Goal: Task Accomplishment & Management: Use online tool/utility

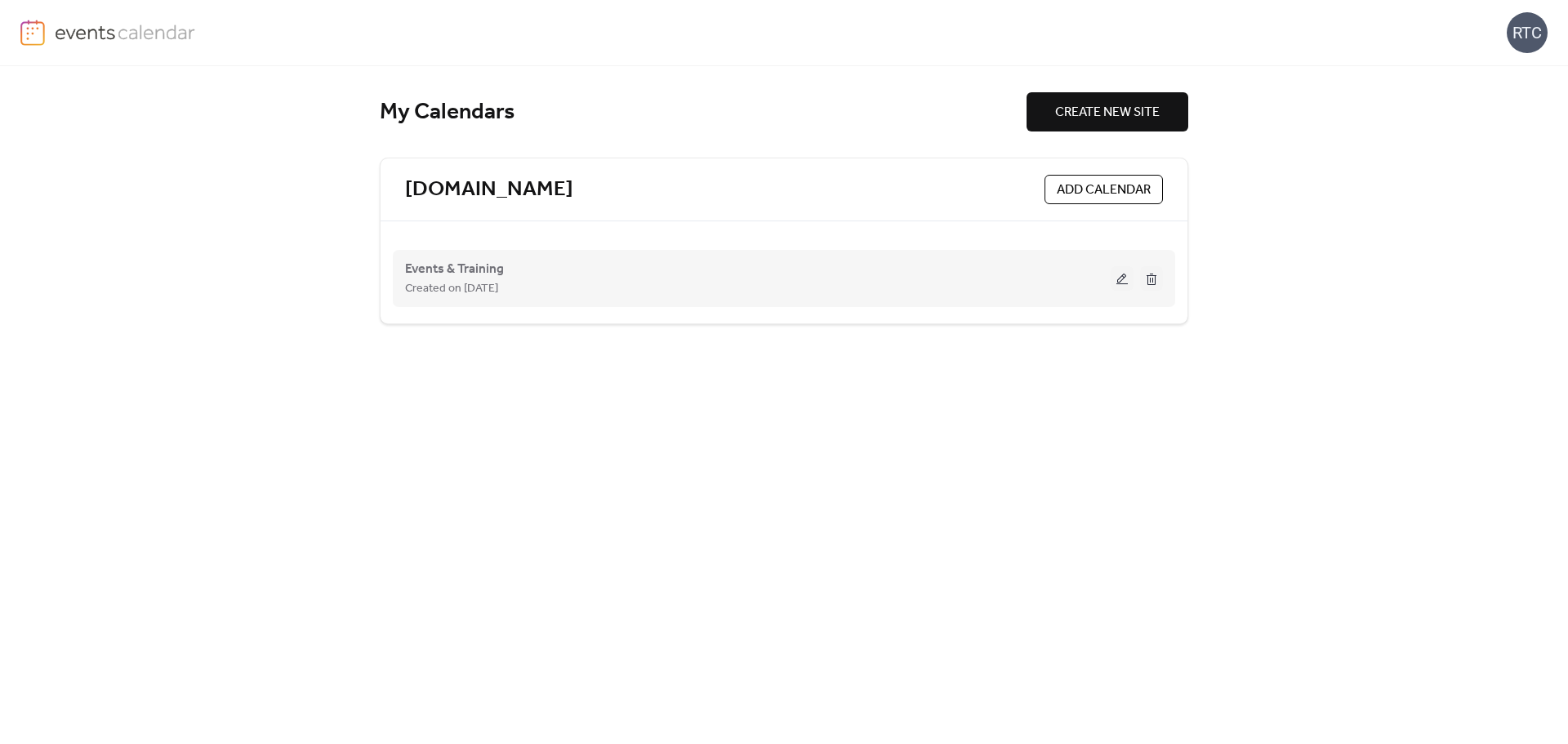
click at [1122, 273] on button at bounding box center [1122, 279] width 23 height 25
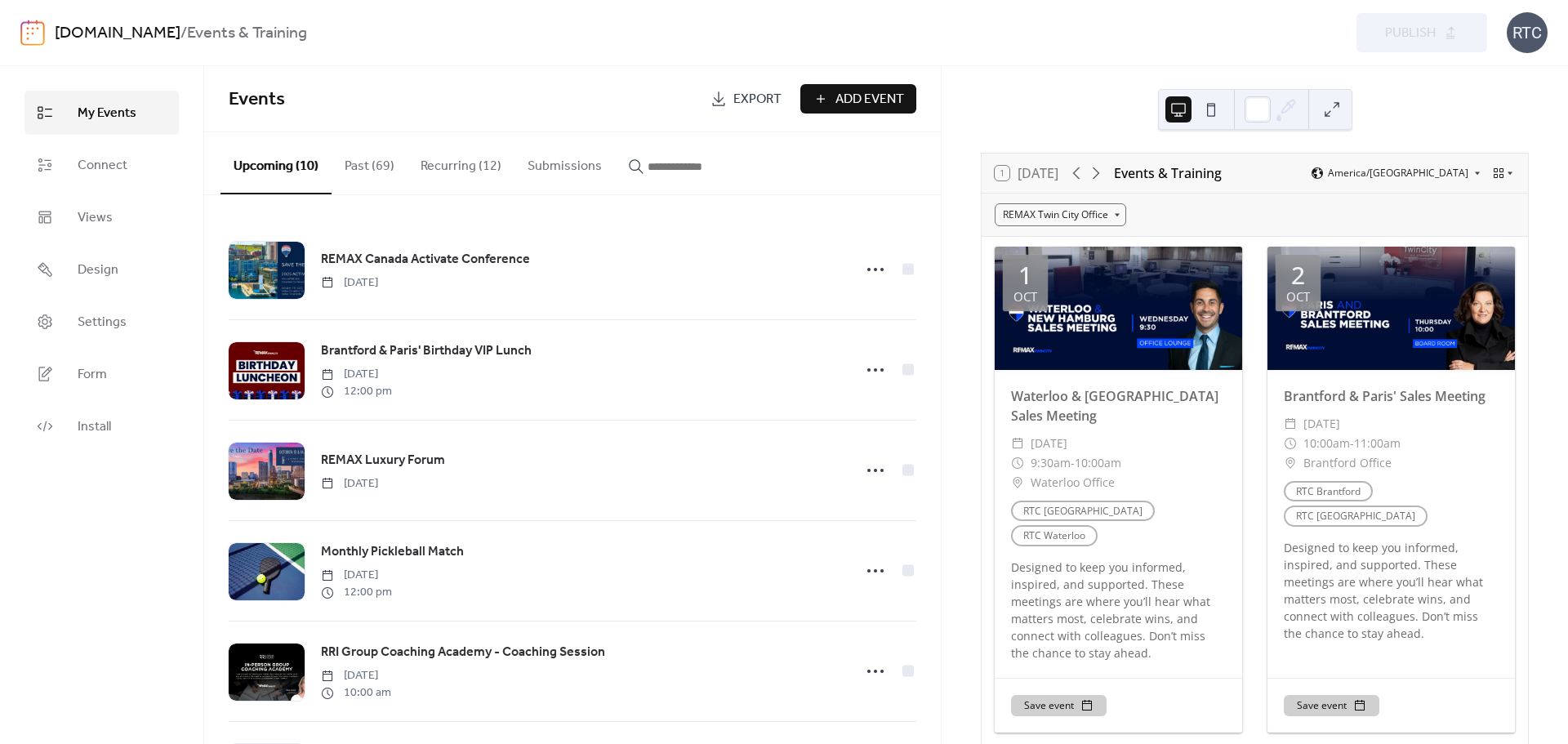
click at [453, 158] on button "Recurring (12)" at bounding box center [461, 162] width 107 height 61
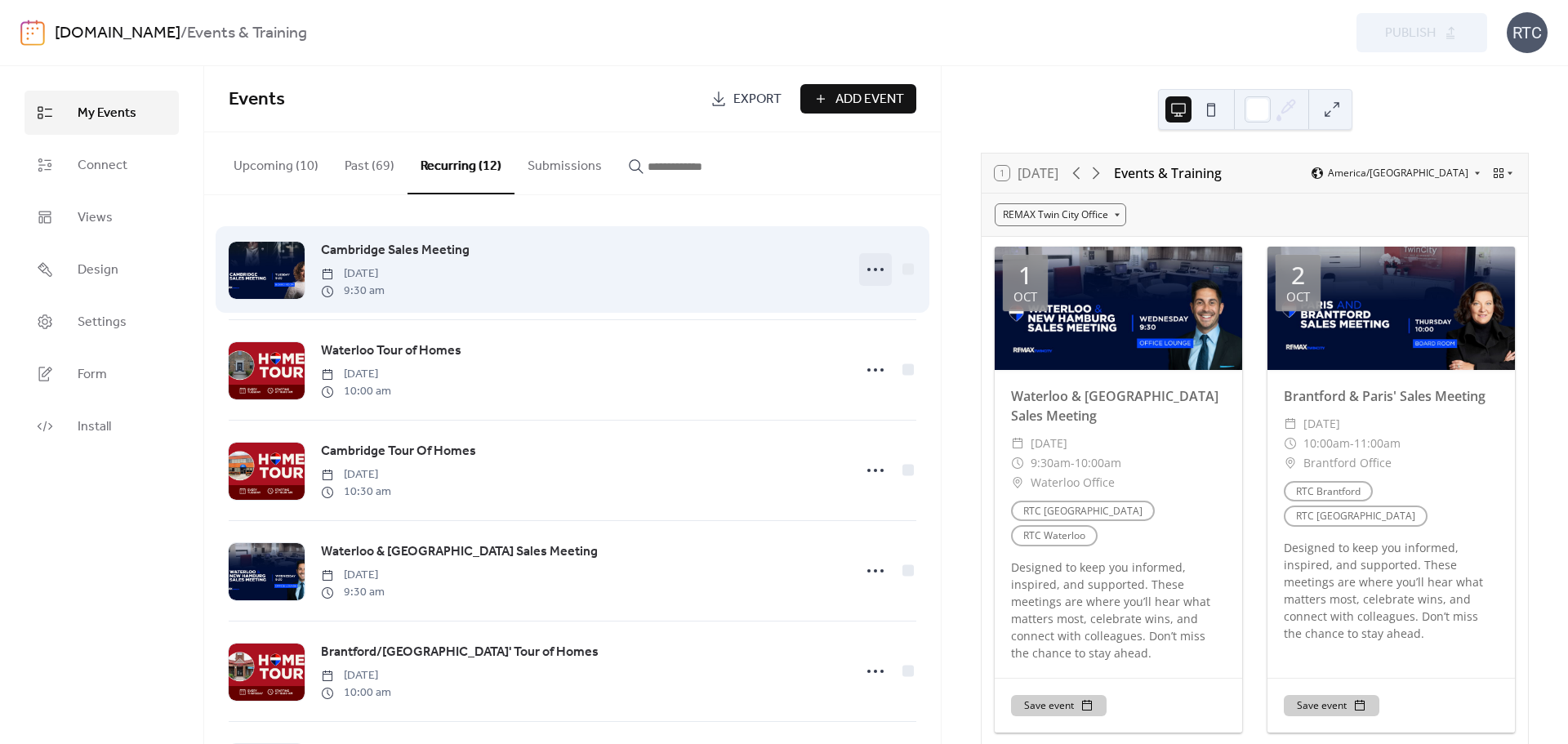
click at [875, 269] on icon at bounding box center [875, 270] width 26 height 26
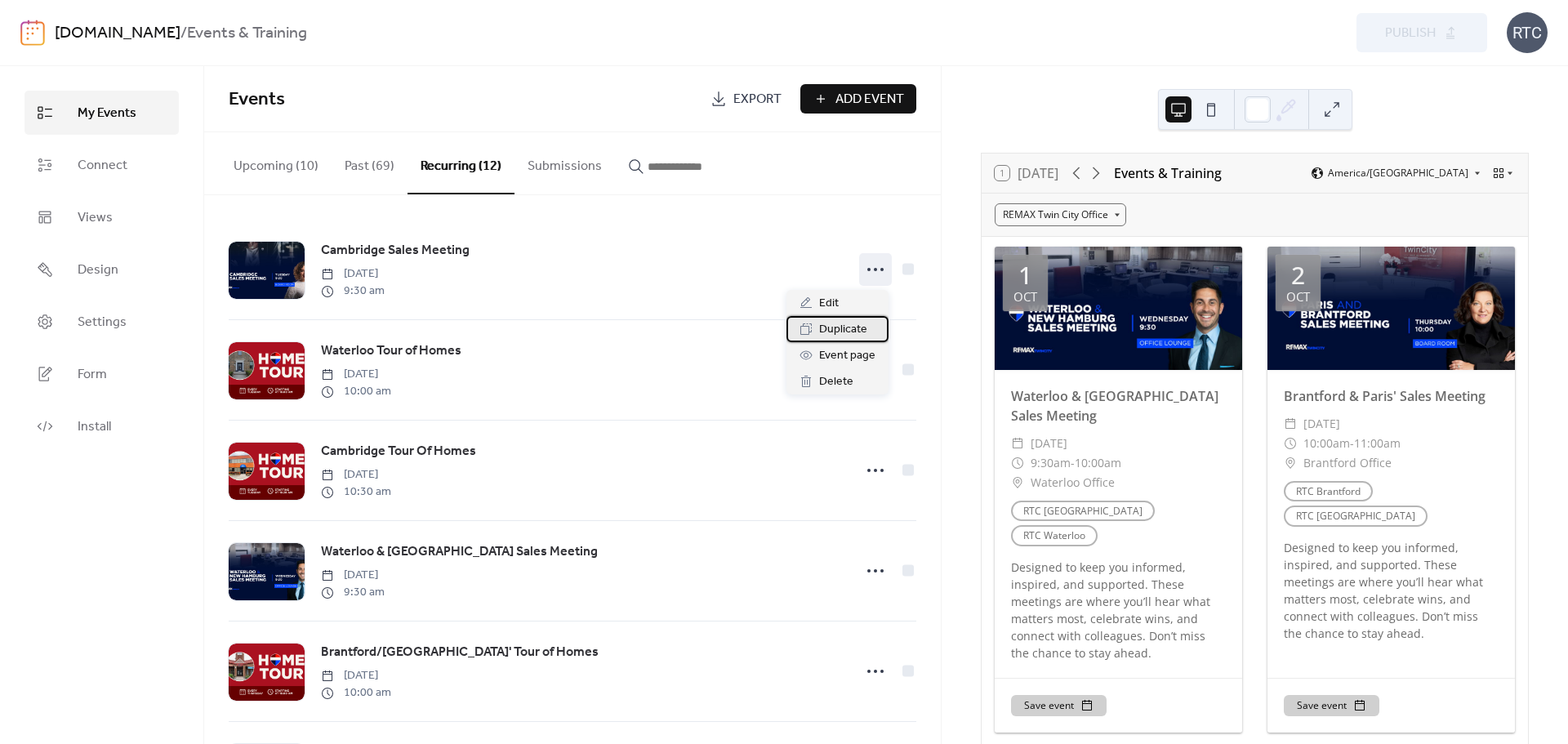
click at [853, 325] on span "Duplicate" at bounding box center [843, 330] width 48 height 20
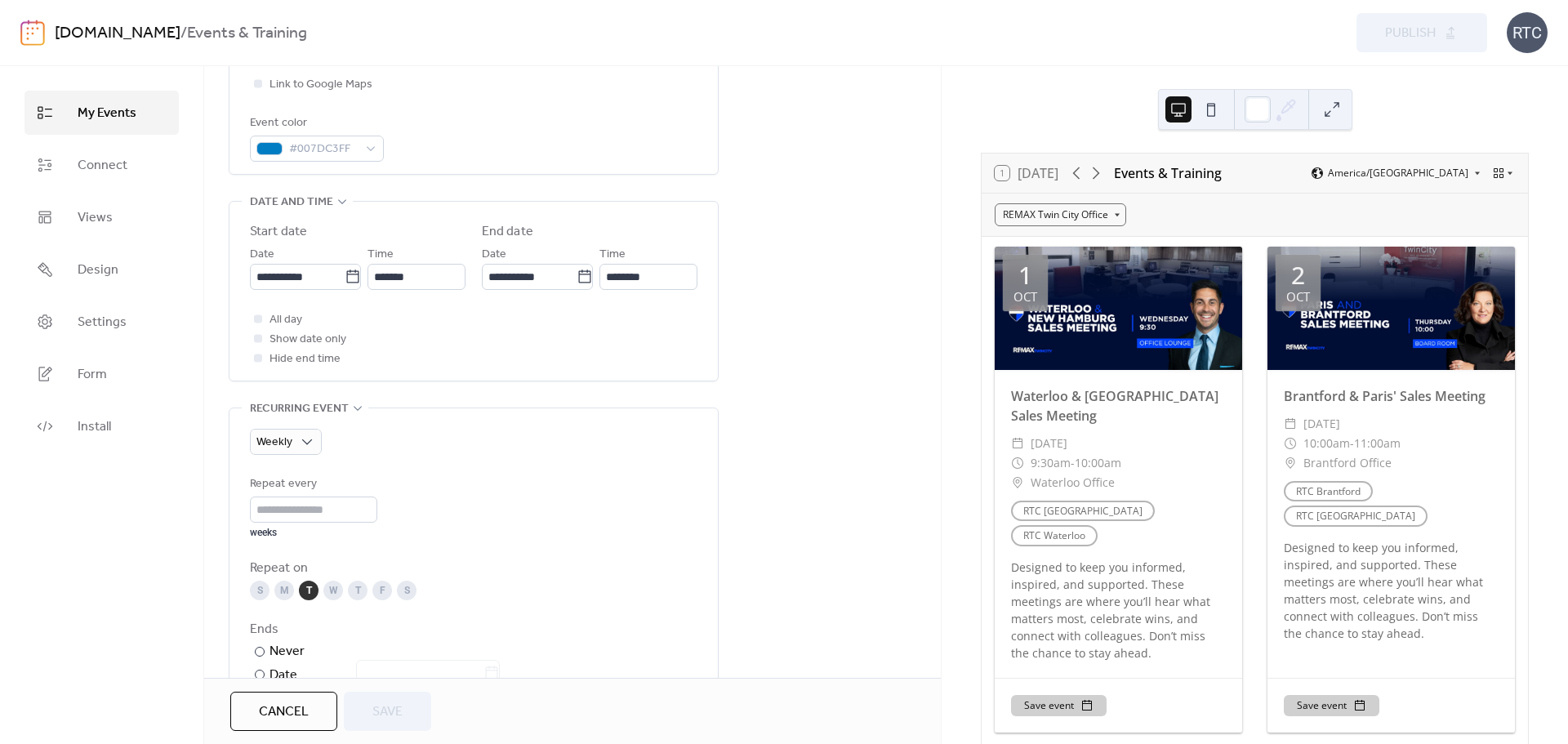
scroll to position [433, 0]
click at [346, 279] on icon at bounding box center [352, 274] width 16 height 16
click at [344, 279] on input "**********" at bounding box center [298, 274] width 95 height 26
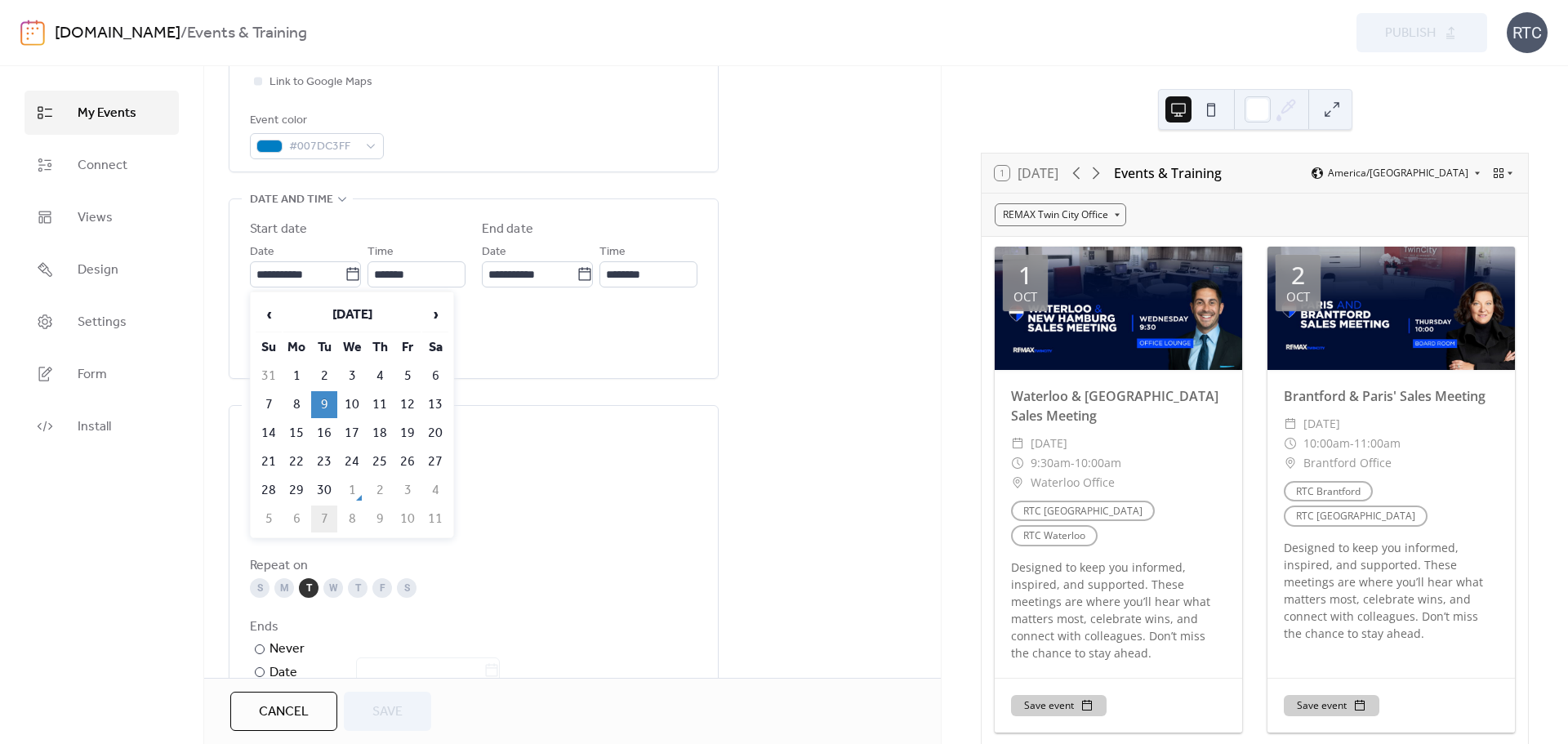
click at [326, 522] on td "7" at bounding box center [325, 519] width 26 height 27
type input "**********"
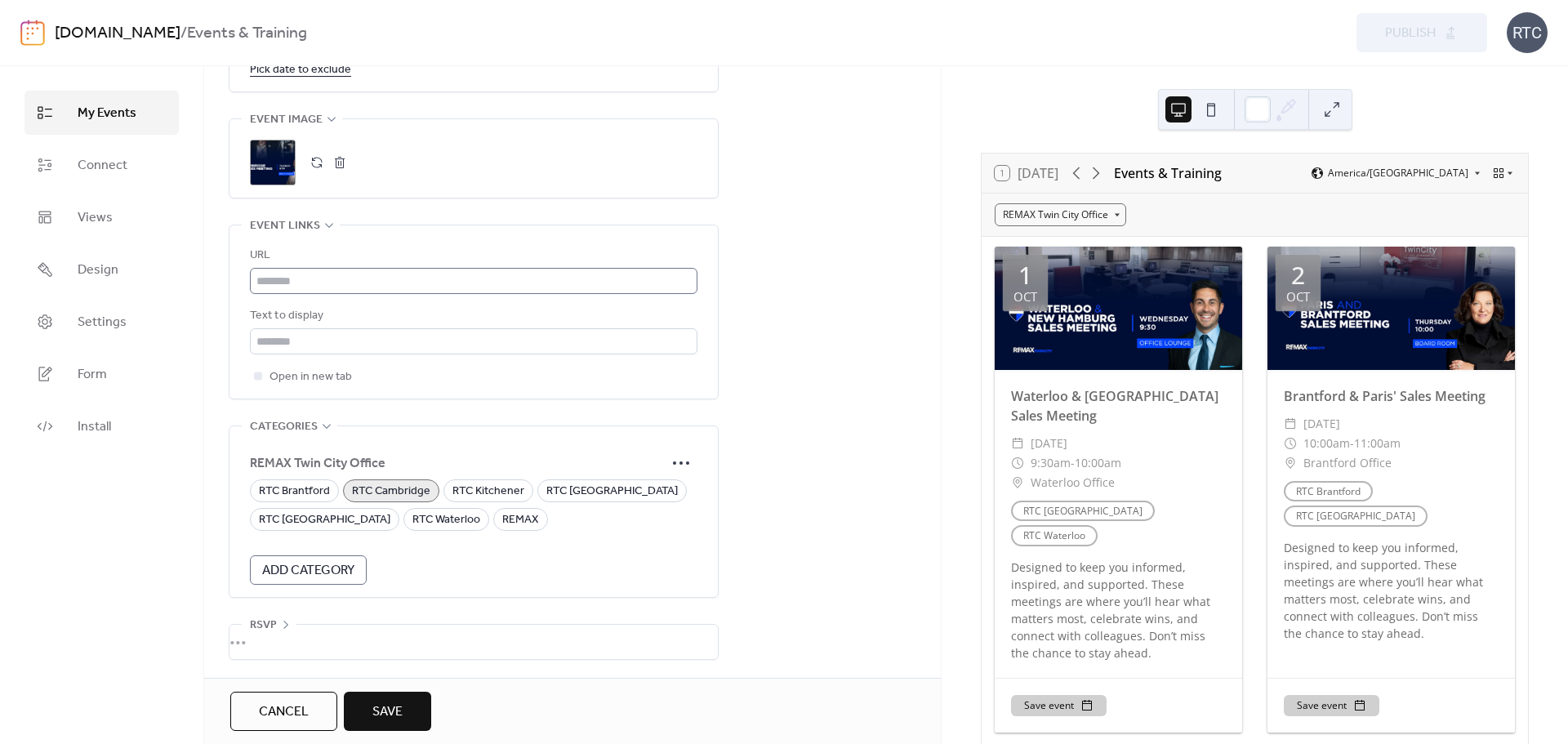
scroll to position [1117, 0]
click at [343, 160] on button "button" at bounding box center [339, 162] width 23 height 23
click at [315, 163] on button "button" at bounding box center [317, 162] width 23 height 23
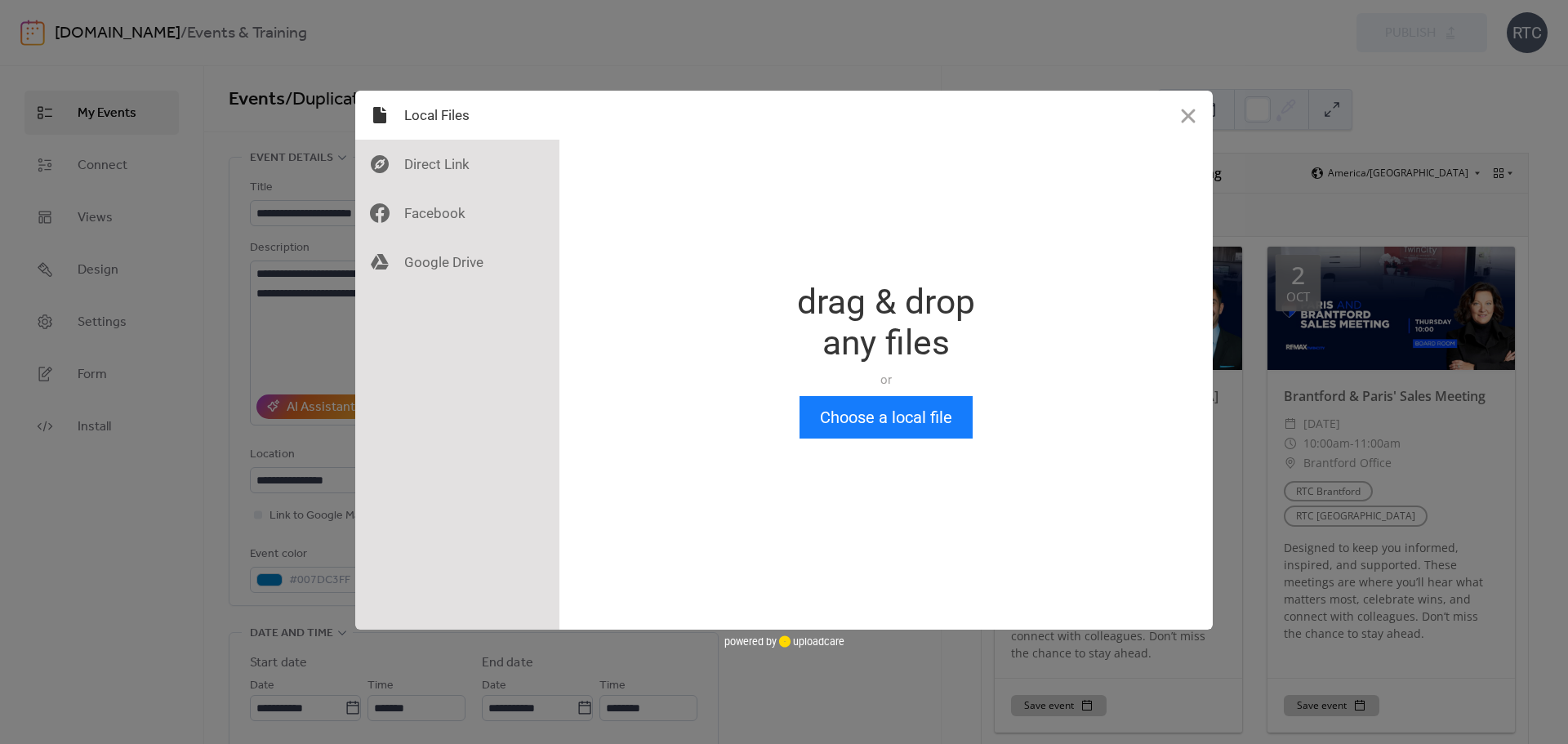
scroll to position [0, 0]
click at [877, 424] on button "Choose a local file" at bounding box center [885, 417] width 173 height 43
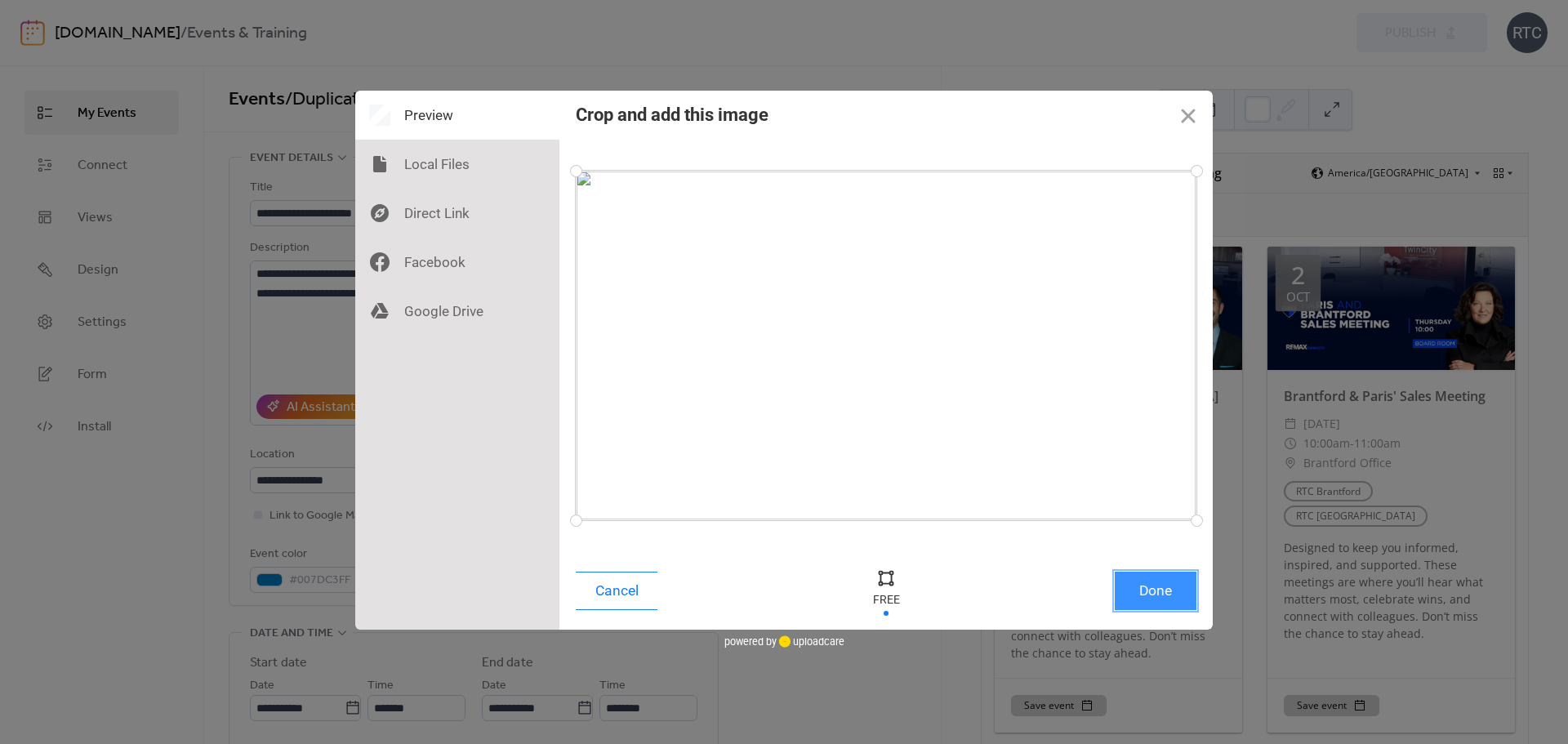
click at [1136, 592] on button "Done" at bounding box center [1156, 590] width 82 height 39
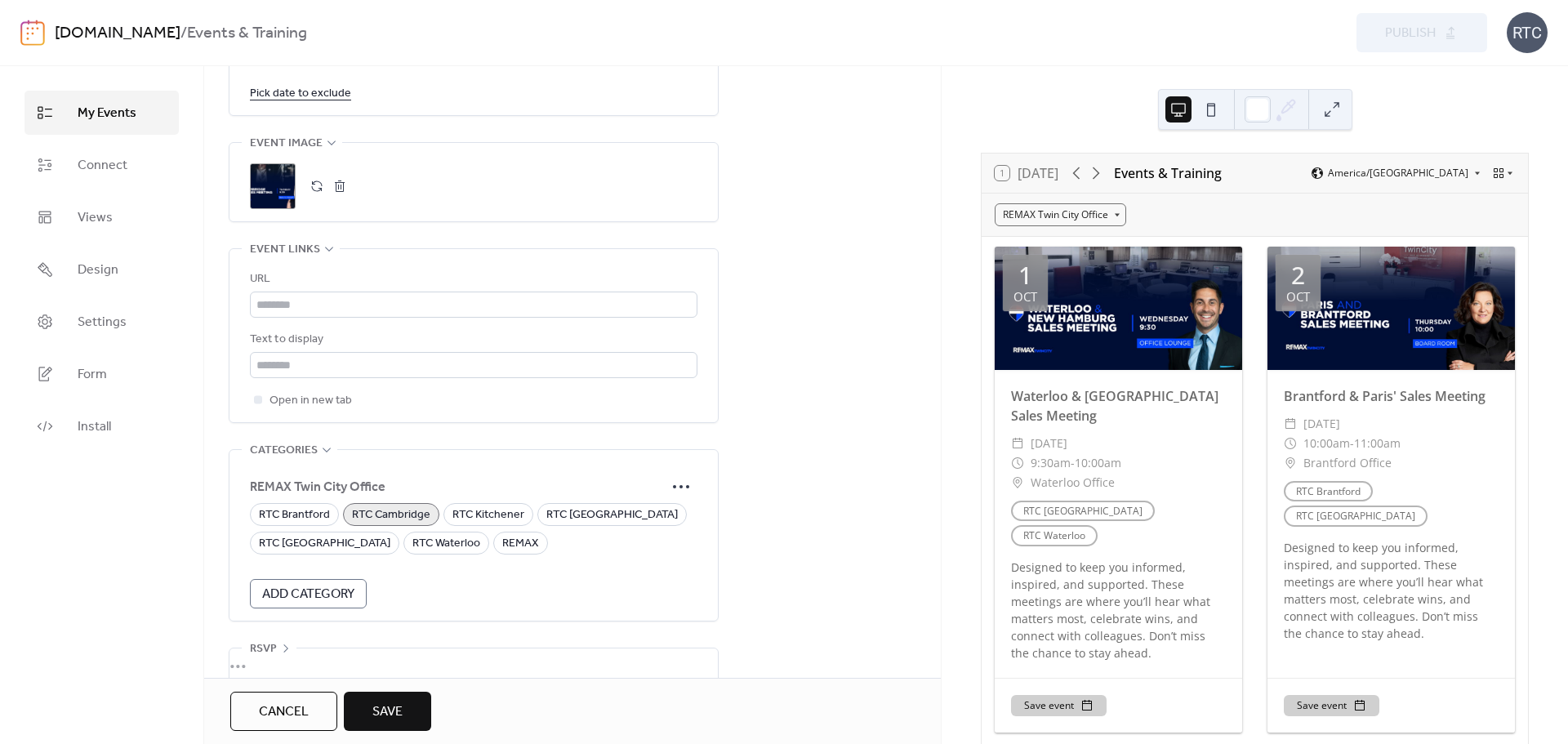
scroll to position [1117, 0]
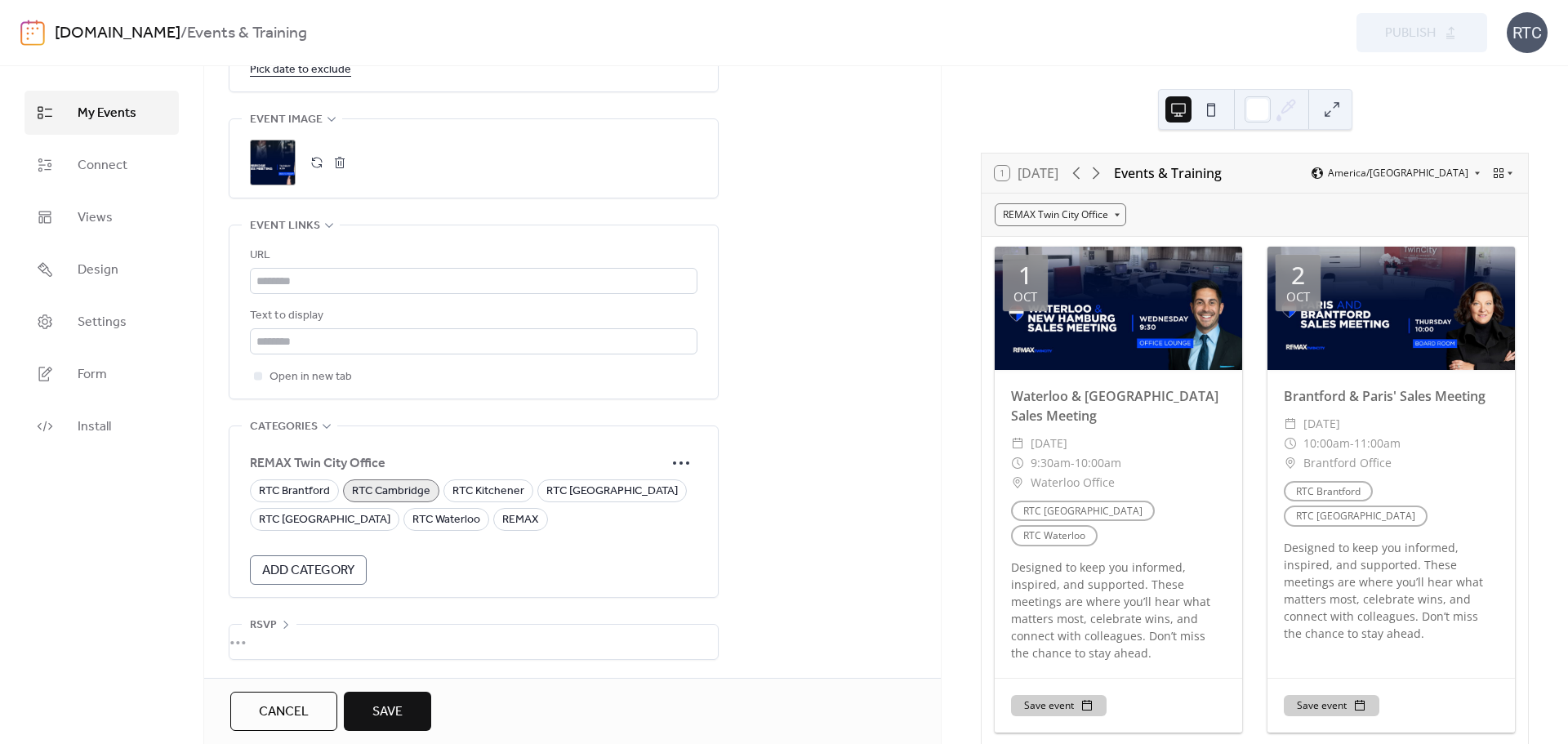
click at [397, 719] on span "Save" at bounding box center [387, 712] width 30 height 20
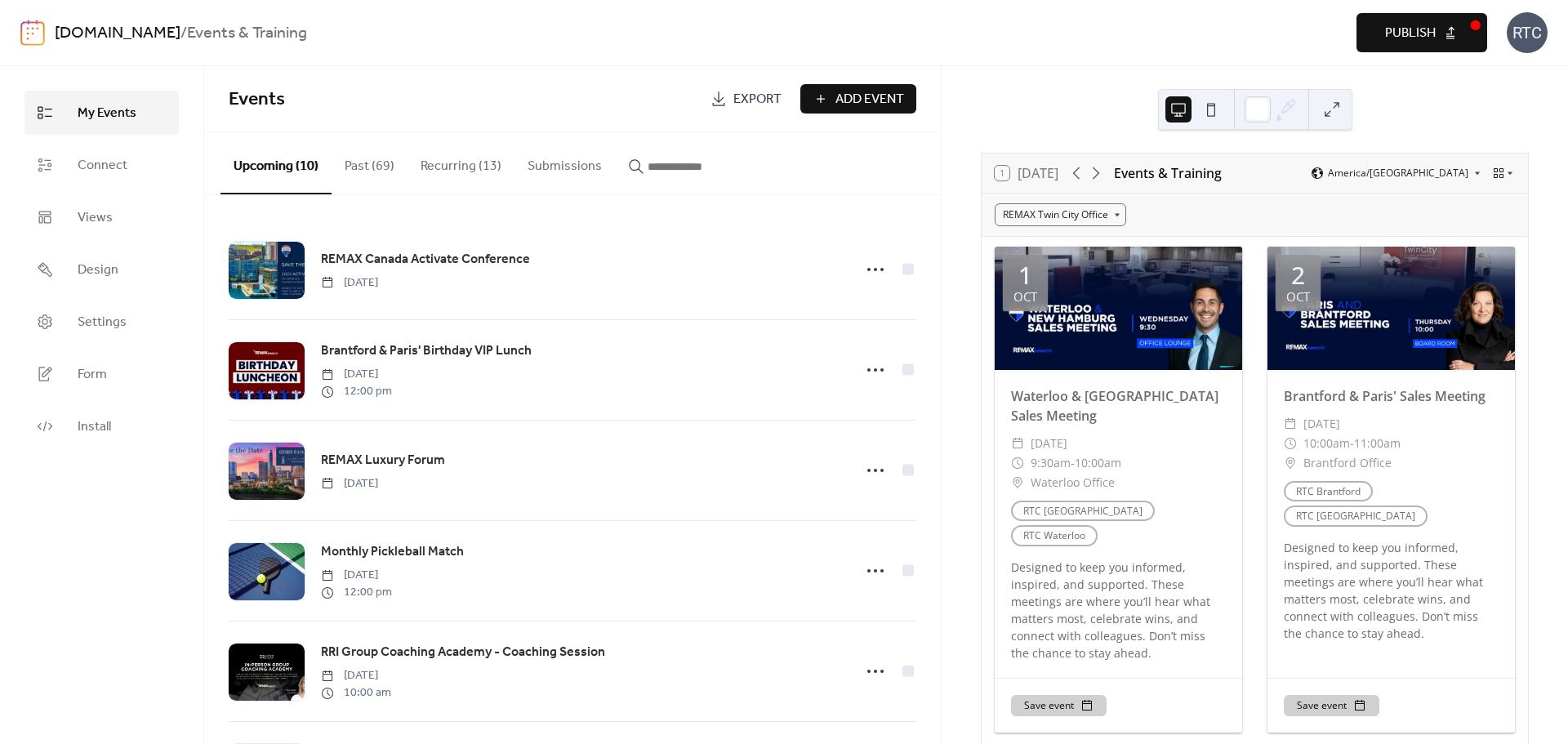
click at [450, 166] on button "Recurring (13)" at bounding box center [461, 162] width 107 height 61
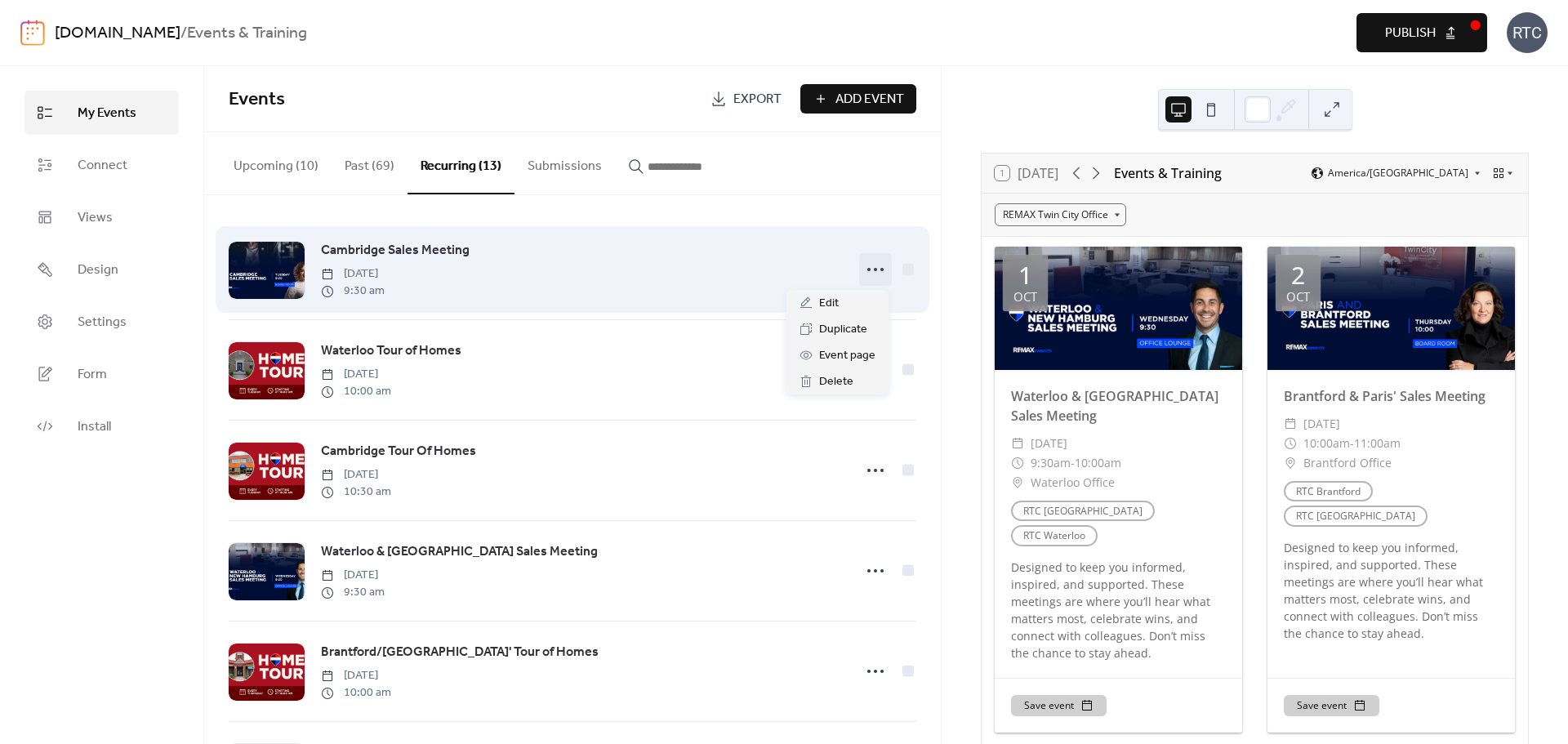
click at [881, 282] on icon at bounding box center [875, 270] width 26 height 26
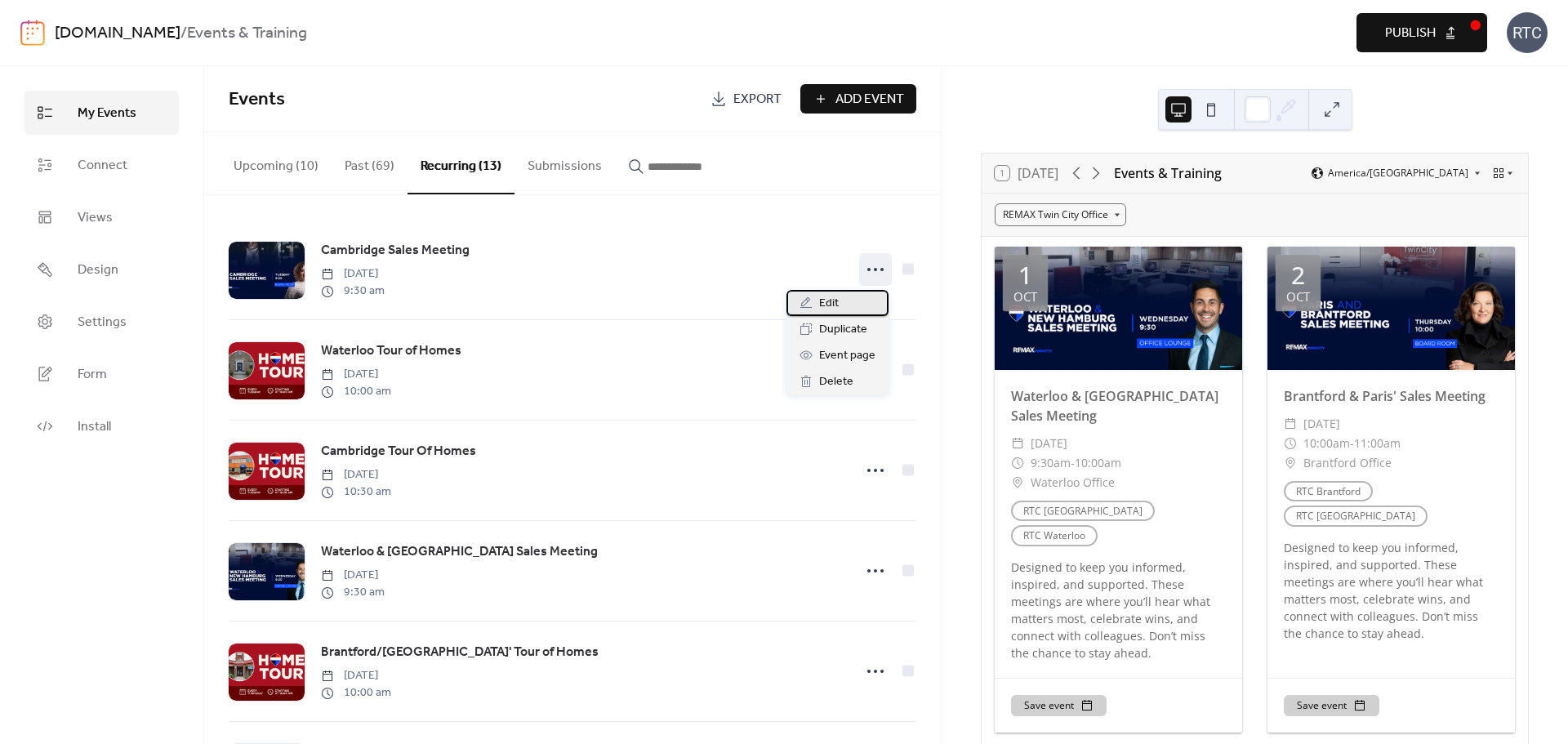
click at [843, 307] on div "Edit" at bounding box center [837, 303] width 102 height 26
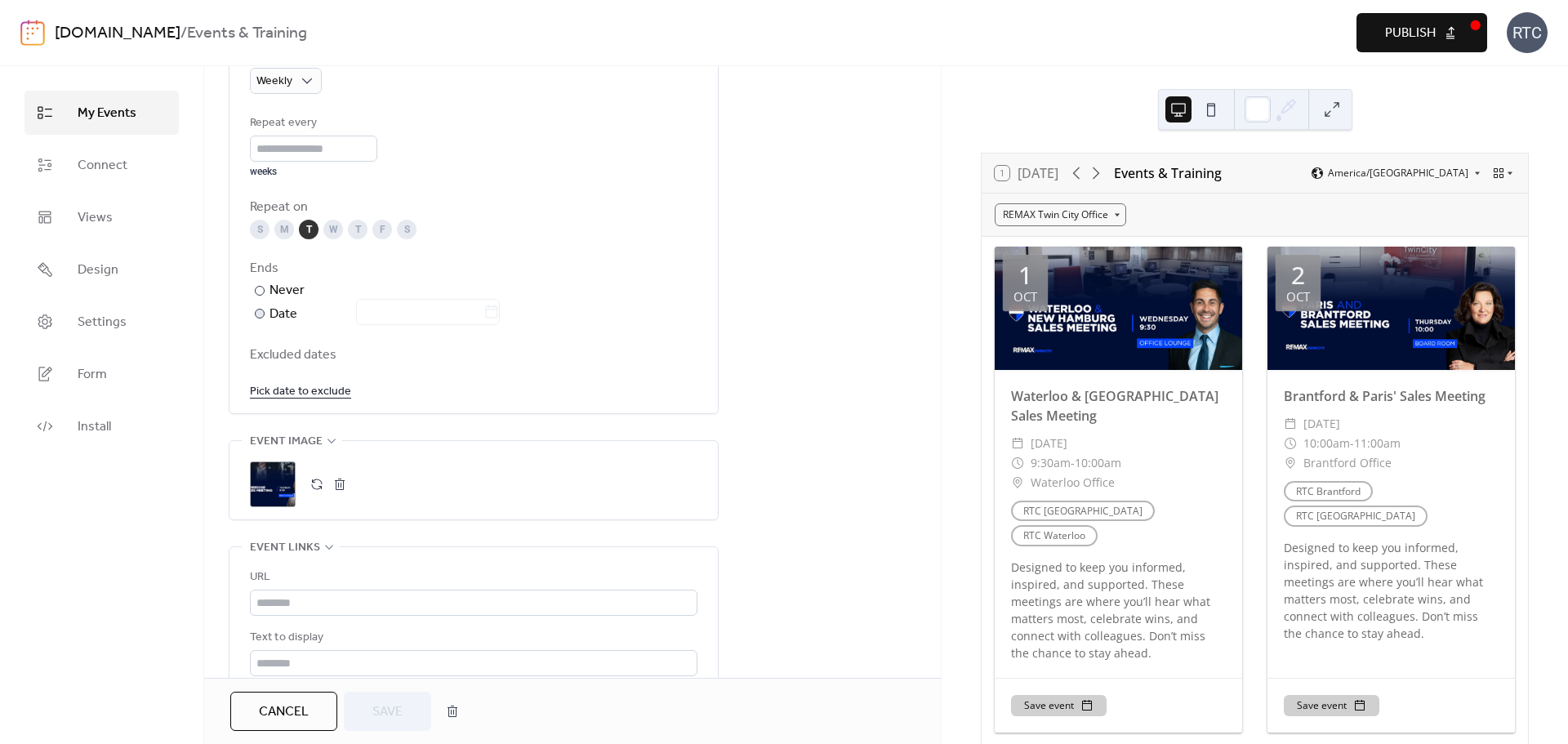
scroll to position [791, 0]
click at [286, 315] on div "Date" at bounding box center [384, 315] width 230 height 21
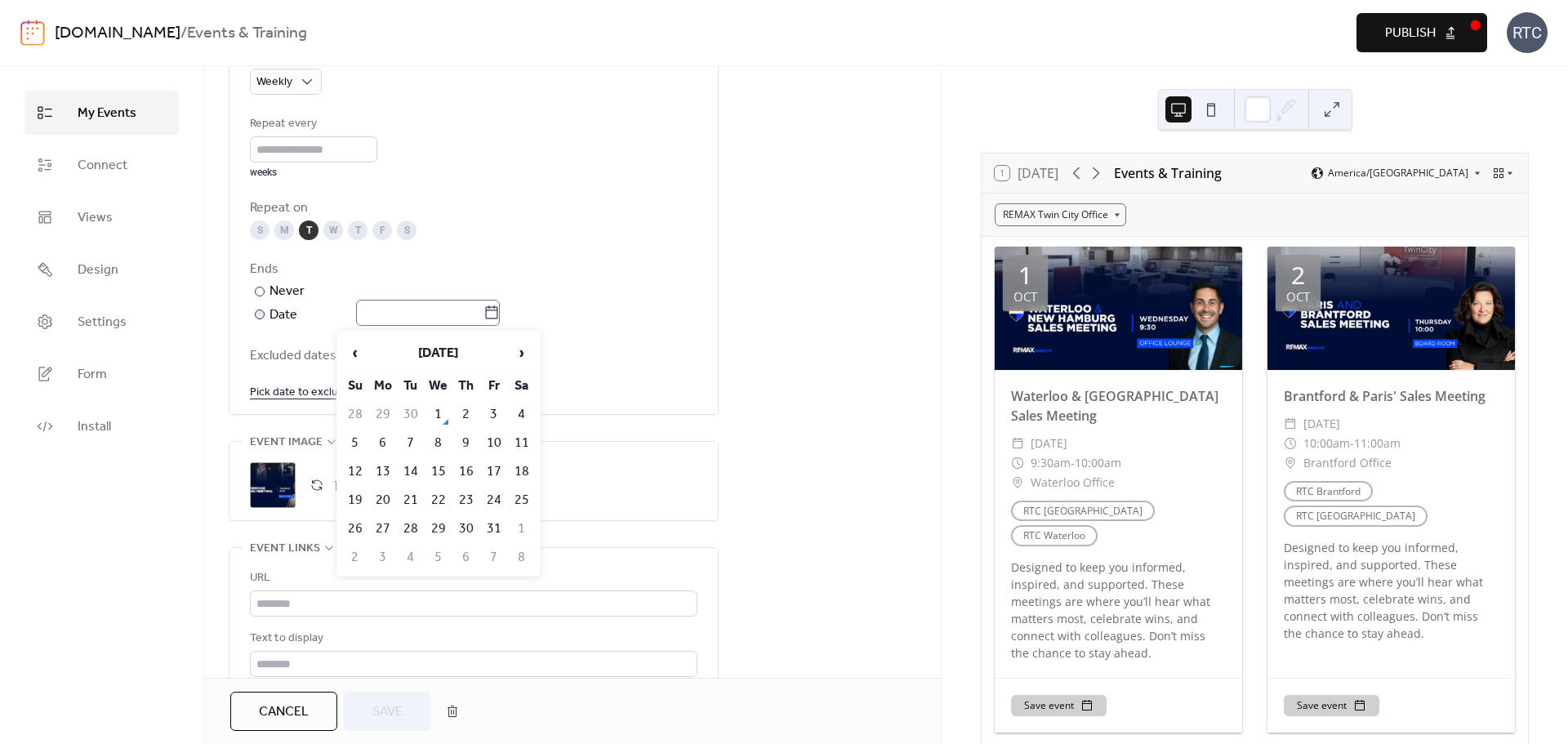
click at [500, 315] on icon at bounding box center [492, 313] width 16 height 16
click at [484, 315] on input "text" at bounding box center [419, 313] width 127 height 26
click at [409, 414] on td "30" at bounding box center [411, 414] width 26 height 27
type input "**********"
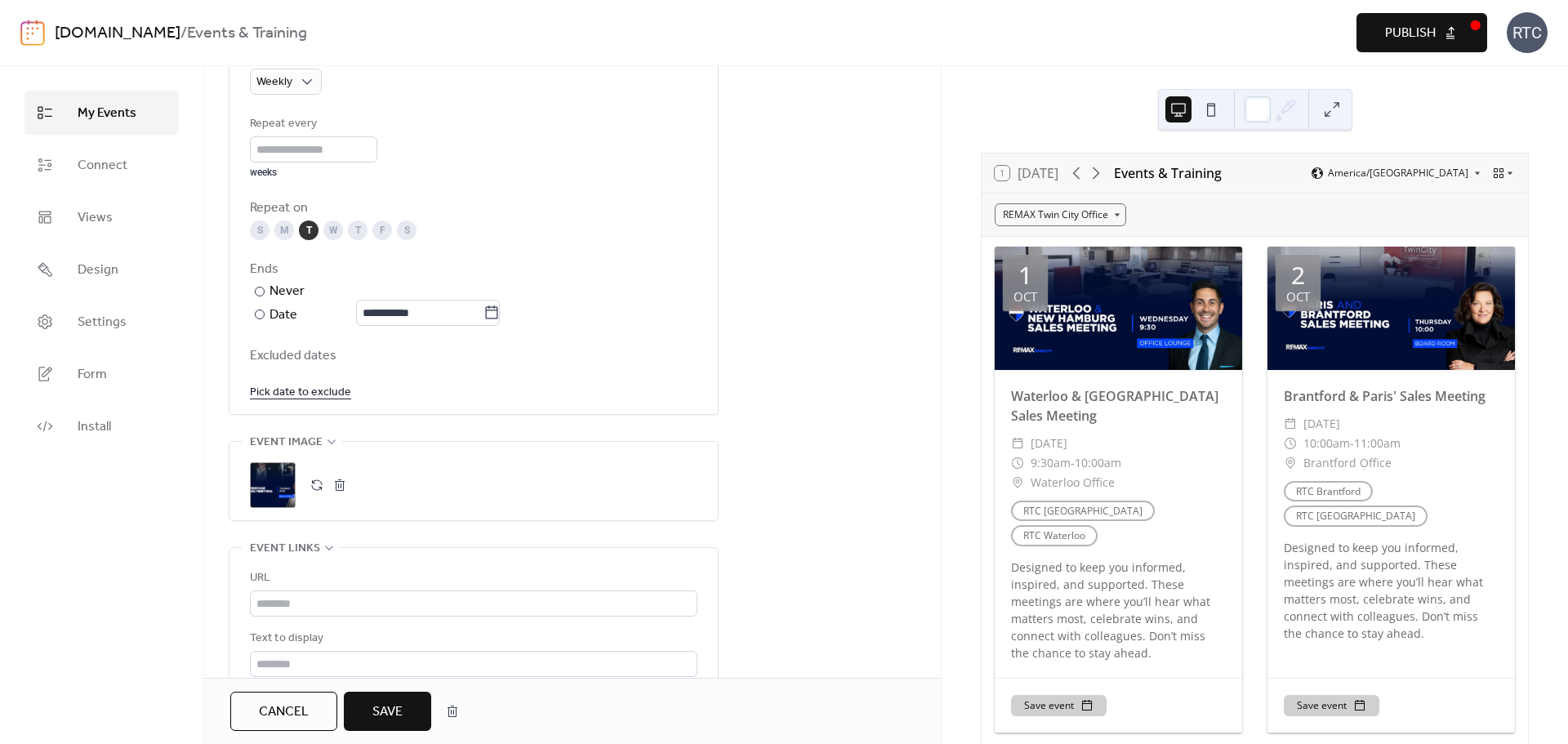
click at [390, 714] on span "Save" at bounding box center [387, 712] width 30 height 20
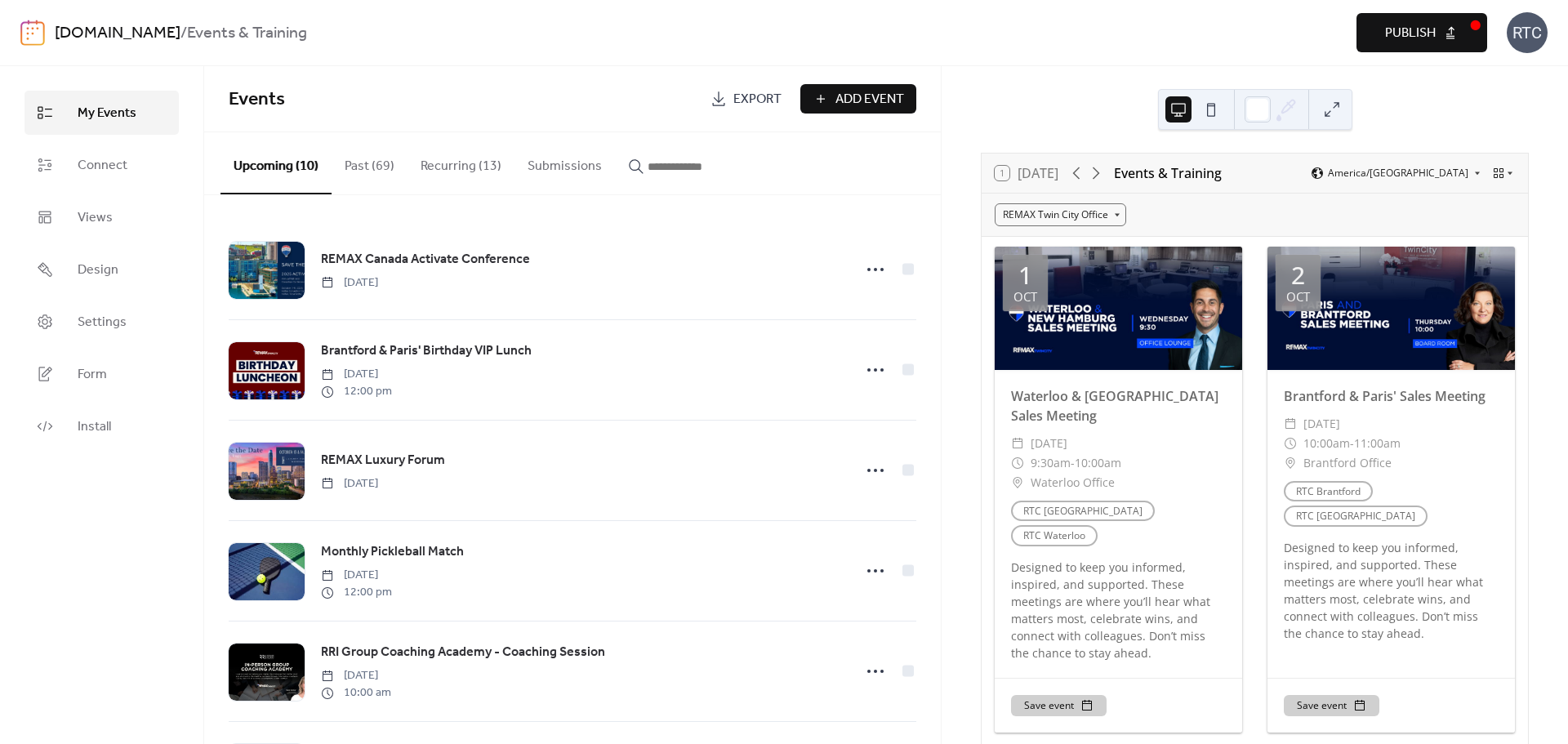
click at [1443, 25] on button "Publish" at bounding box center [1421, 33] width 130 height 39
